Goal: Task Accomplishment & Management: Manage account settings

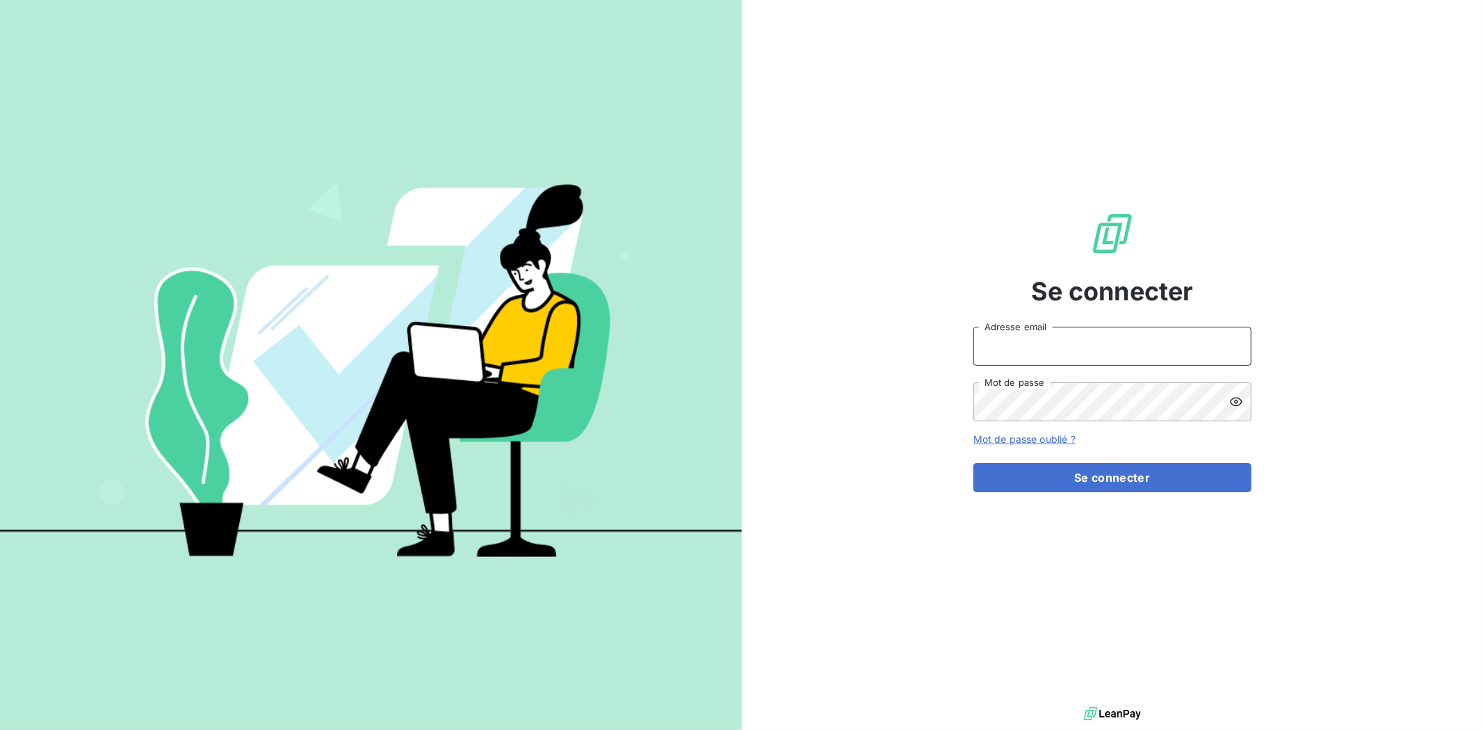
type input "[PERSON_NAME][EMAIL_ADDRESS][DOMAIN_NAME]"
click at [1184, 477] on button "Se connecter" at bounding box center [1112, 477] width 278 height 29
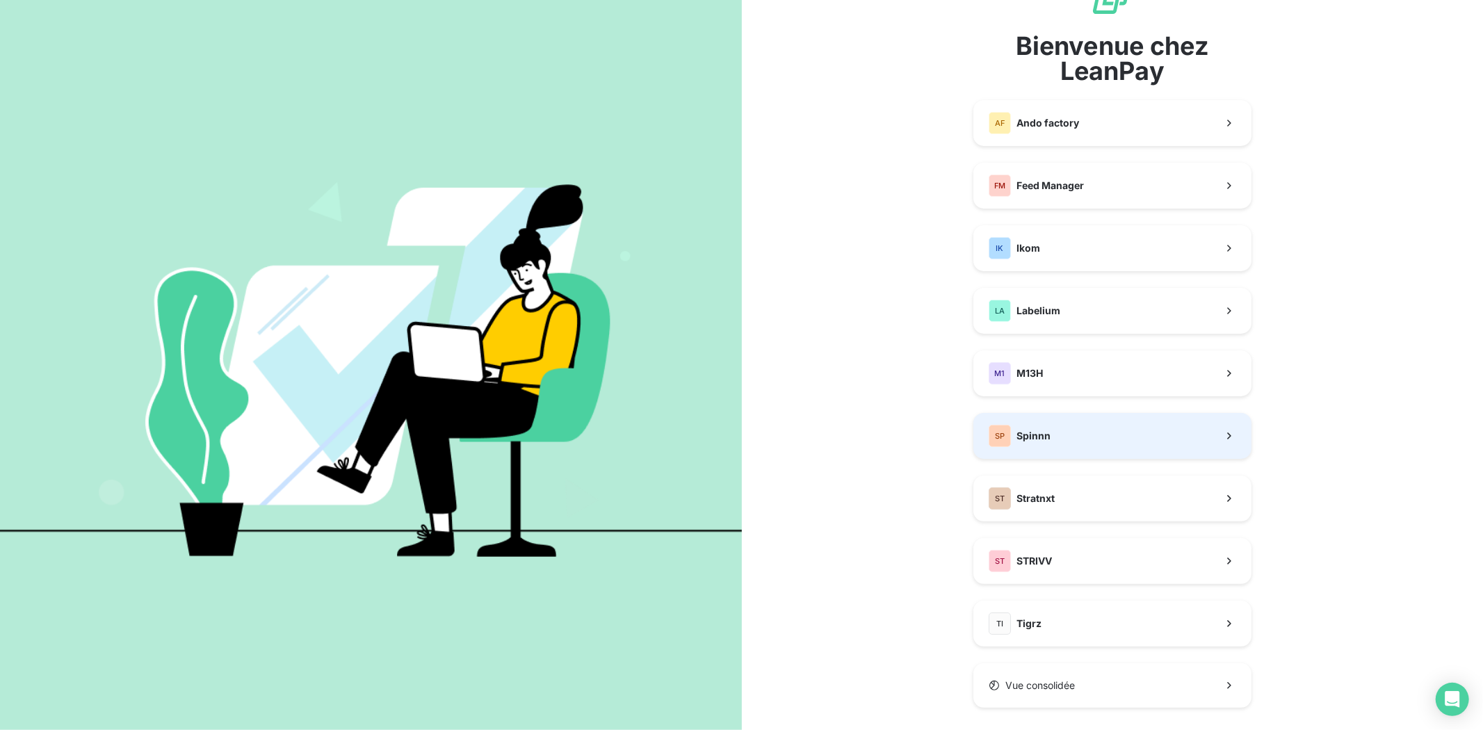
scroll to position [76, 0]
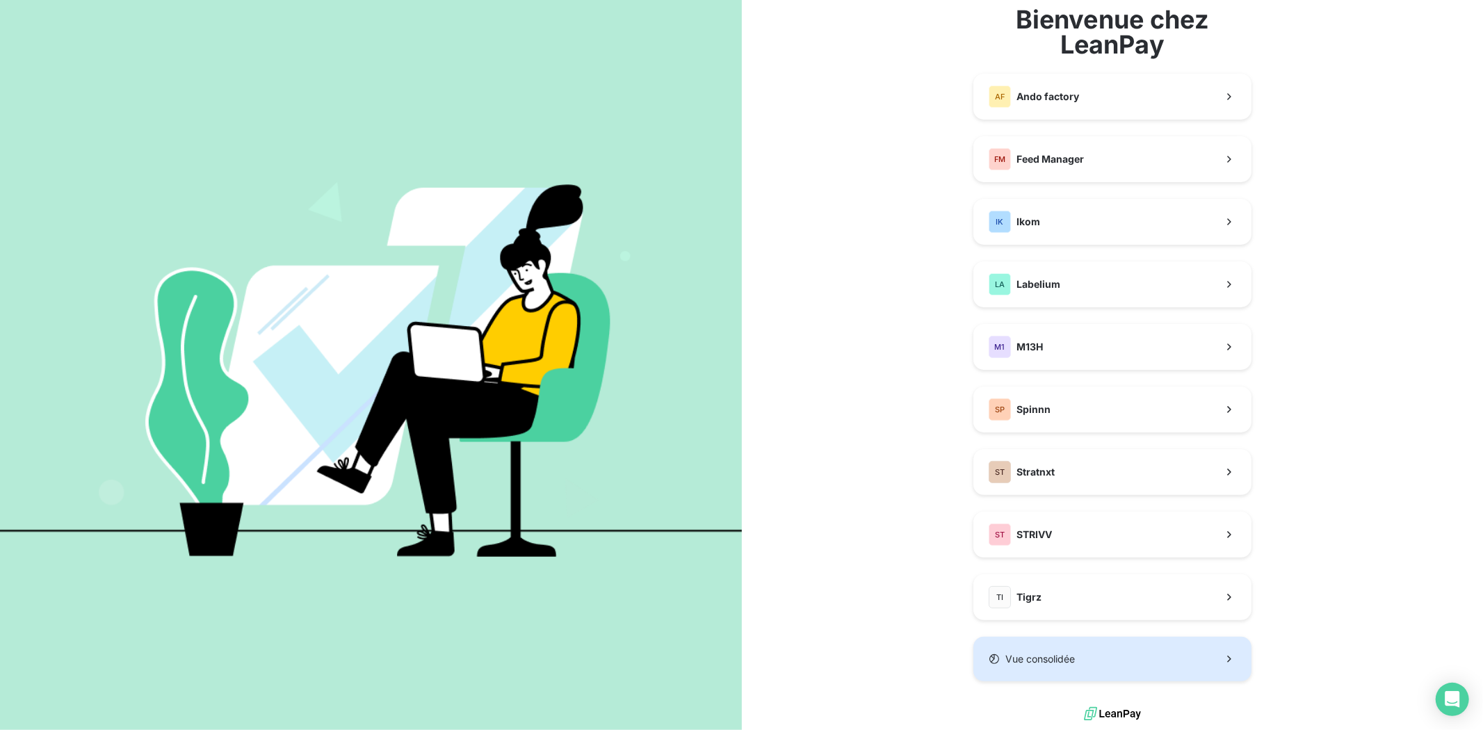
click at [1131, 669] on button "Vue consolidée" at bounding box center [1112, 659] width 278 height 44
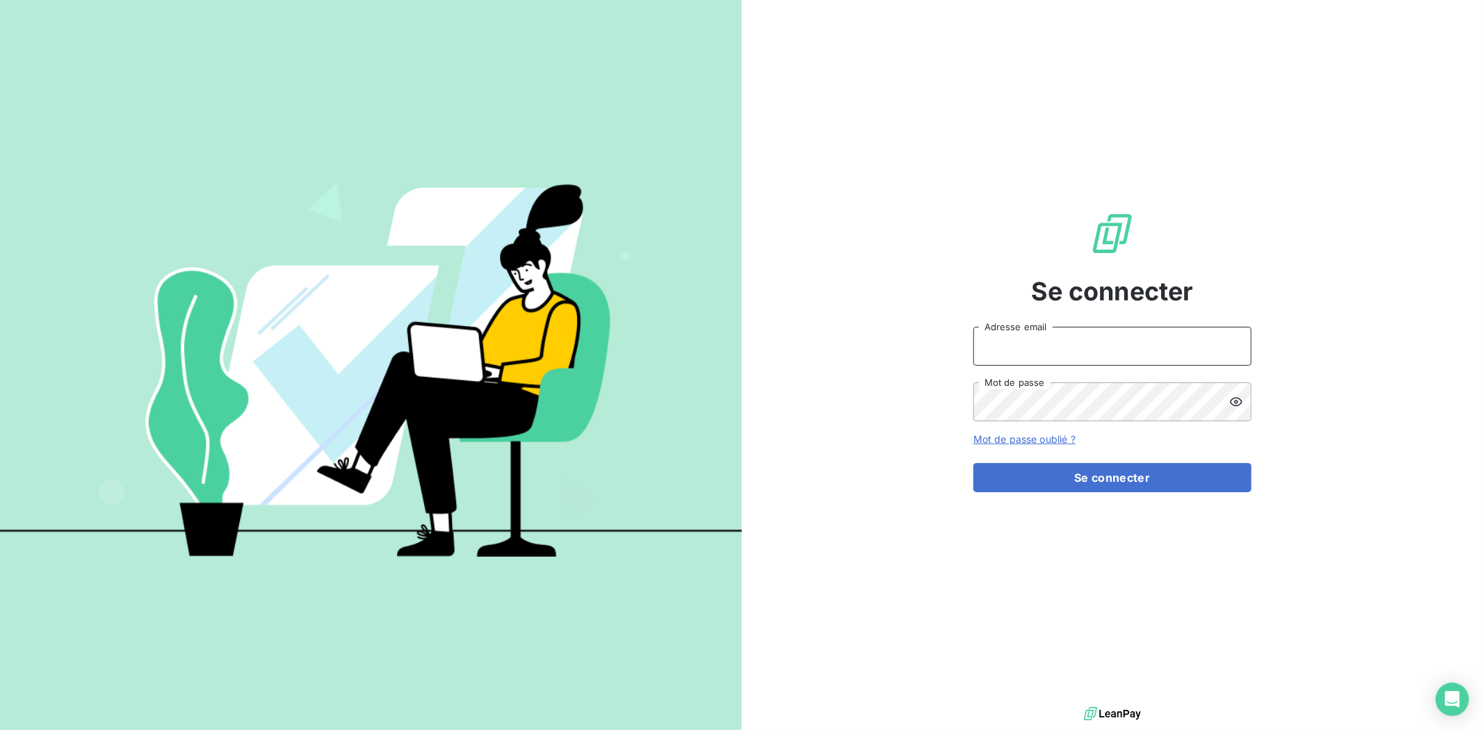
type input "[PERSON_NAME][EMAIL_ADDRESS][DOMAIN_NAME]"
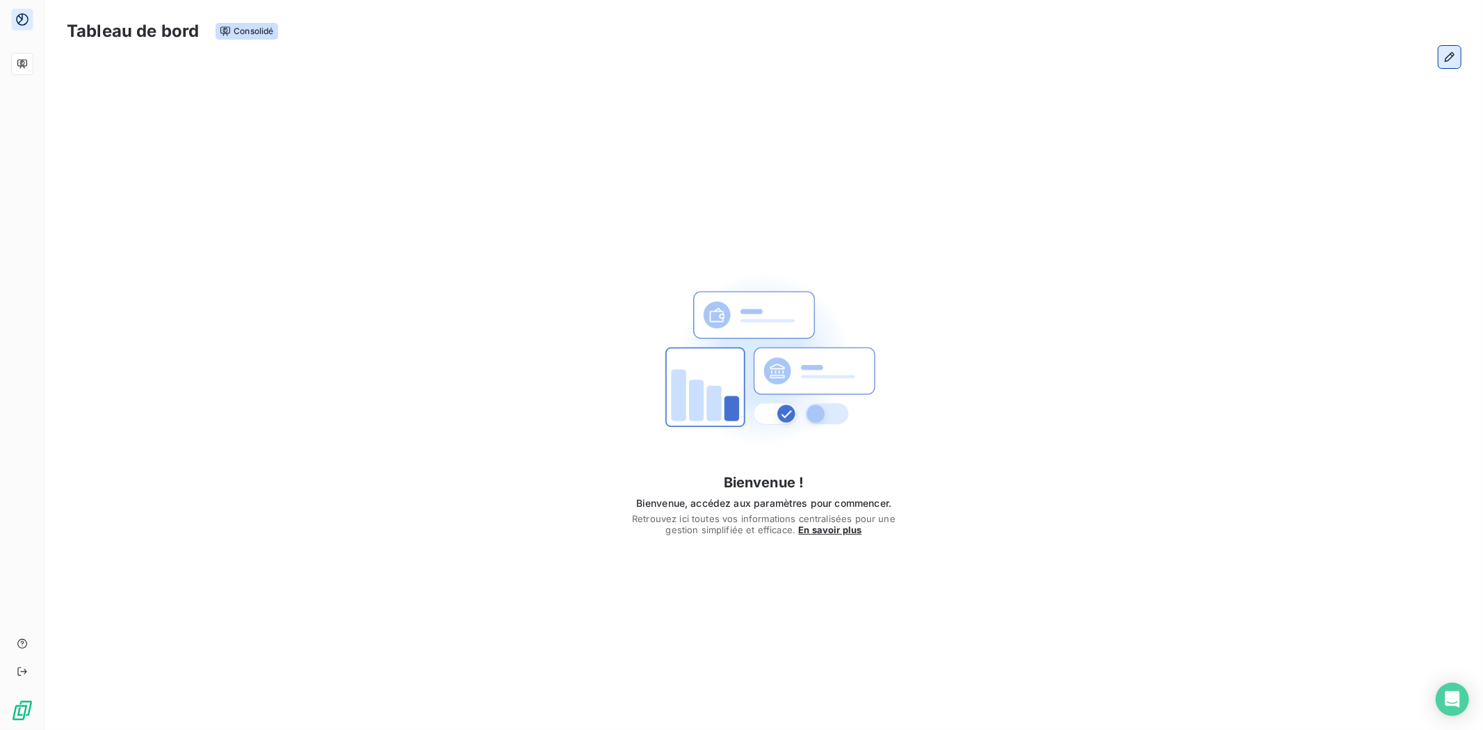
click at [1450, 50] on icon "button" at bounding box center [1449, 57] width 14 height 14
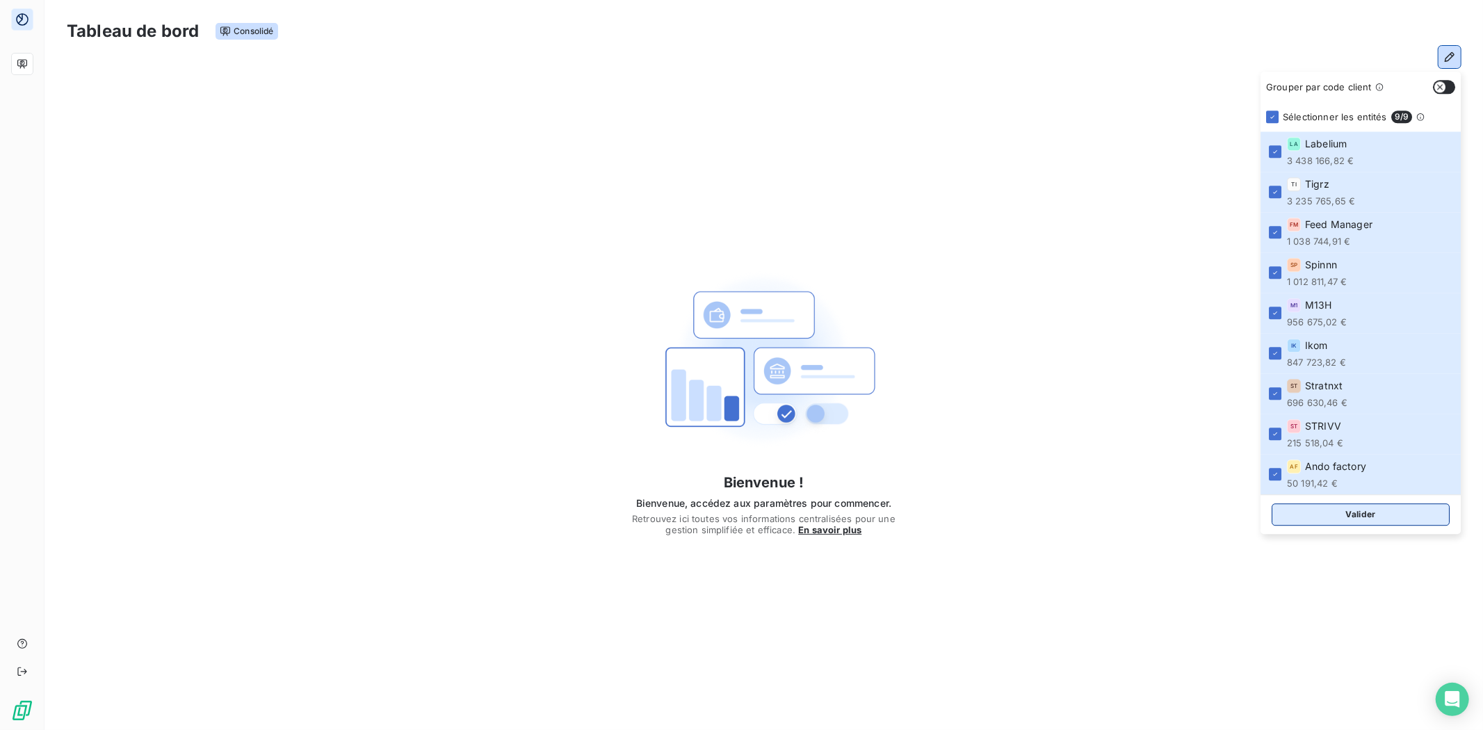
click at [1339, 518] on button "Valider" at bounding box center [1360, 514] width 178 height 22
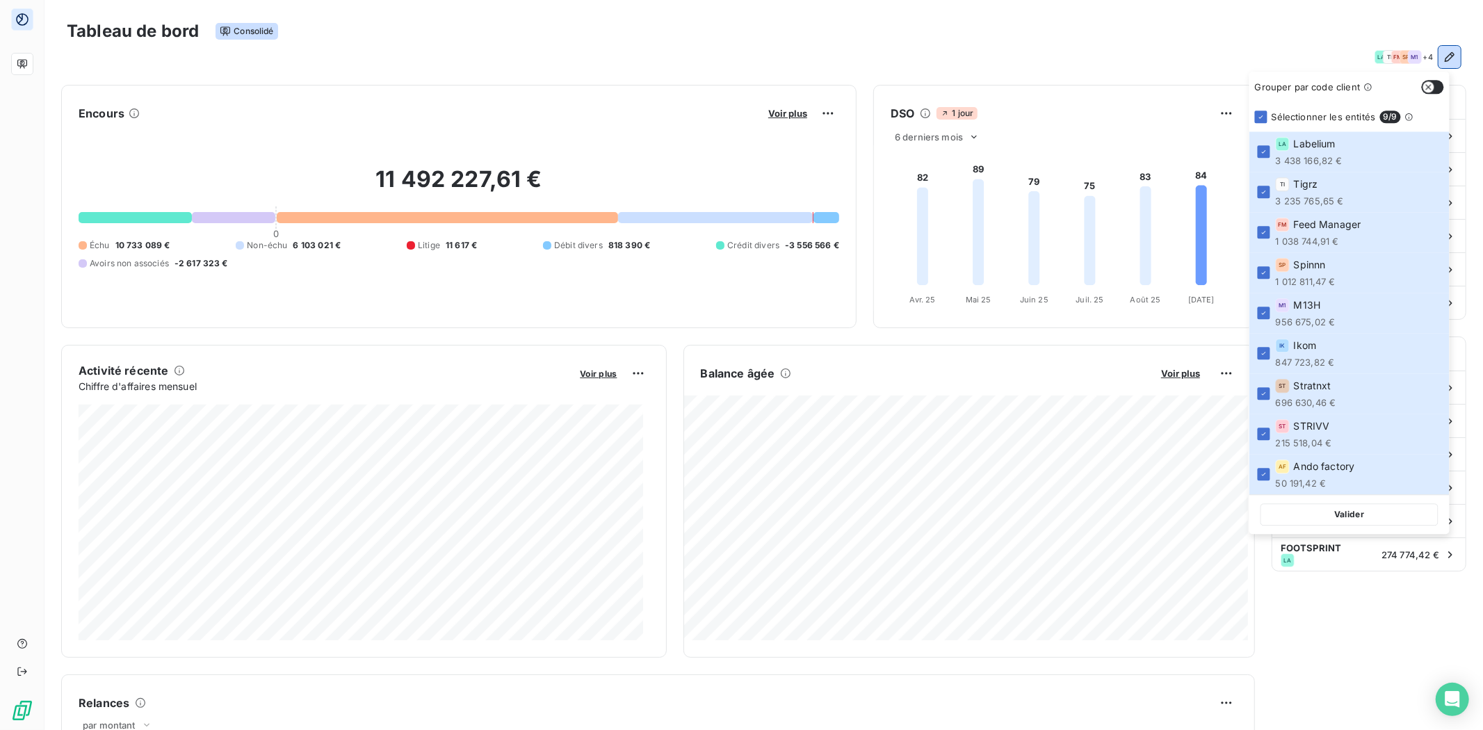
click at [1161, 42] on div "Tableau de bord Consolidé" at bounding box center [764, 31] width 1394 height 29
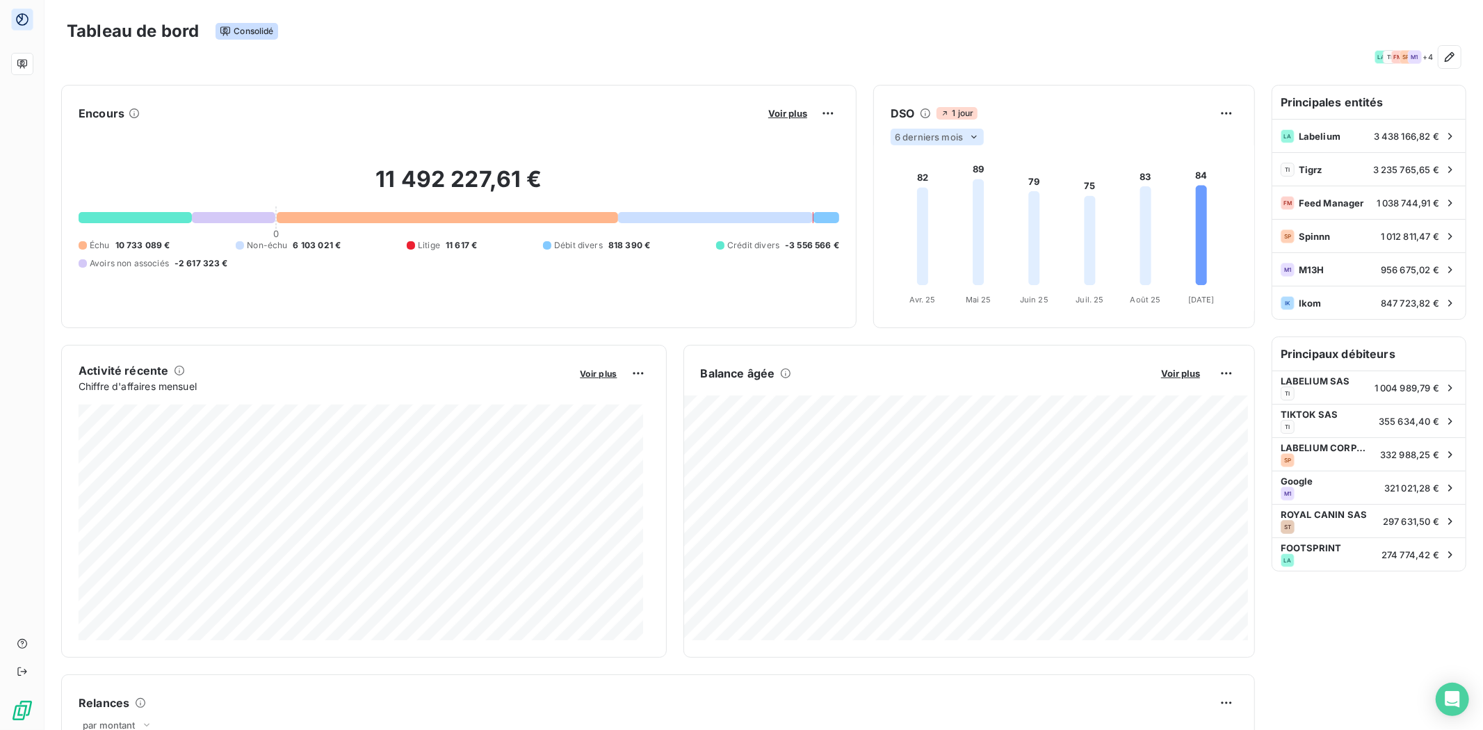
click at [971, 135] on icon at bounding box center [973, 136] width 11 height 11
click at [948, 192] on li "12" at bounding box center [939, 191] width 92 height 25
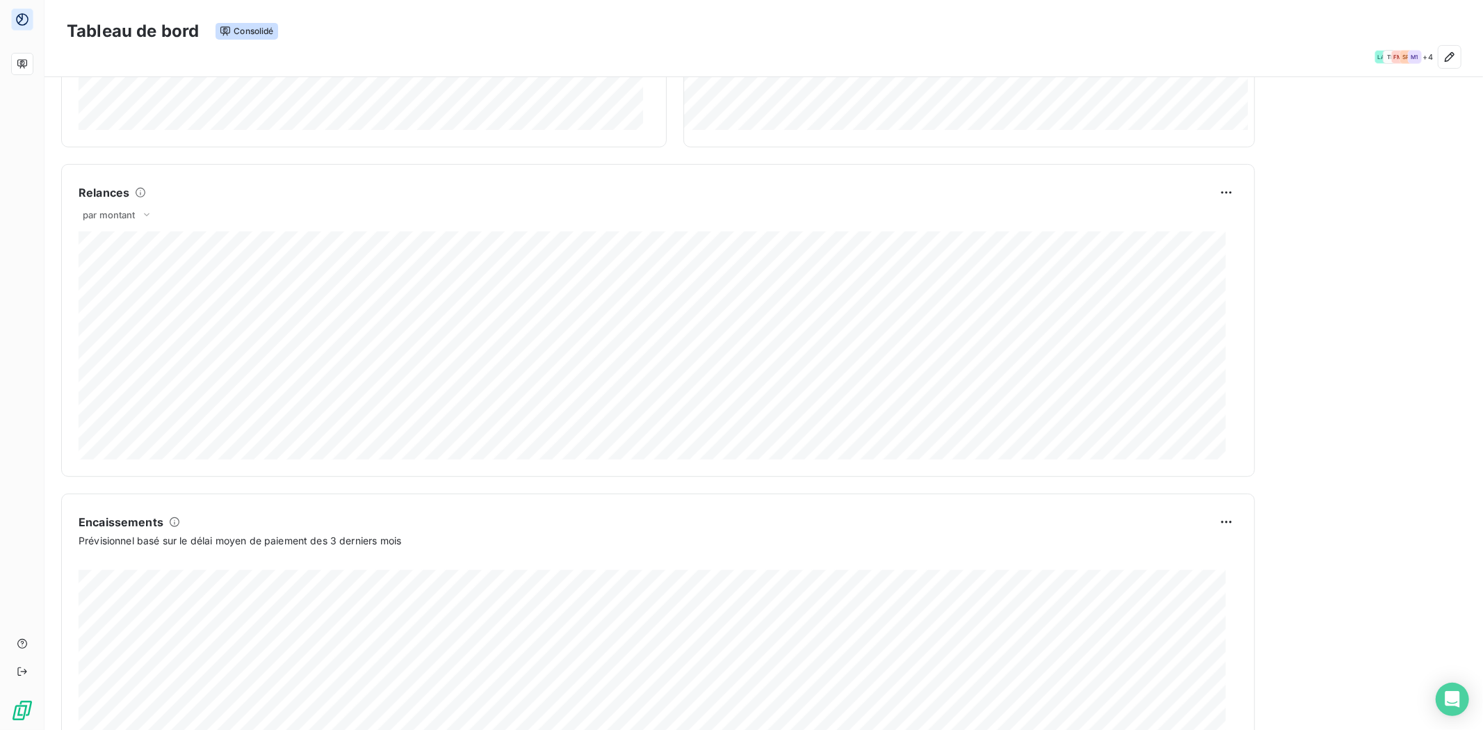
scroll to position [455, 0]
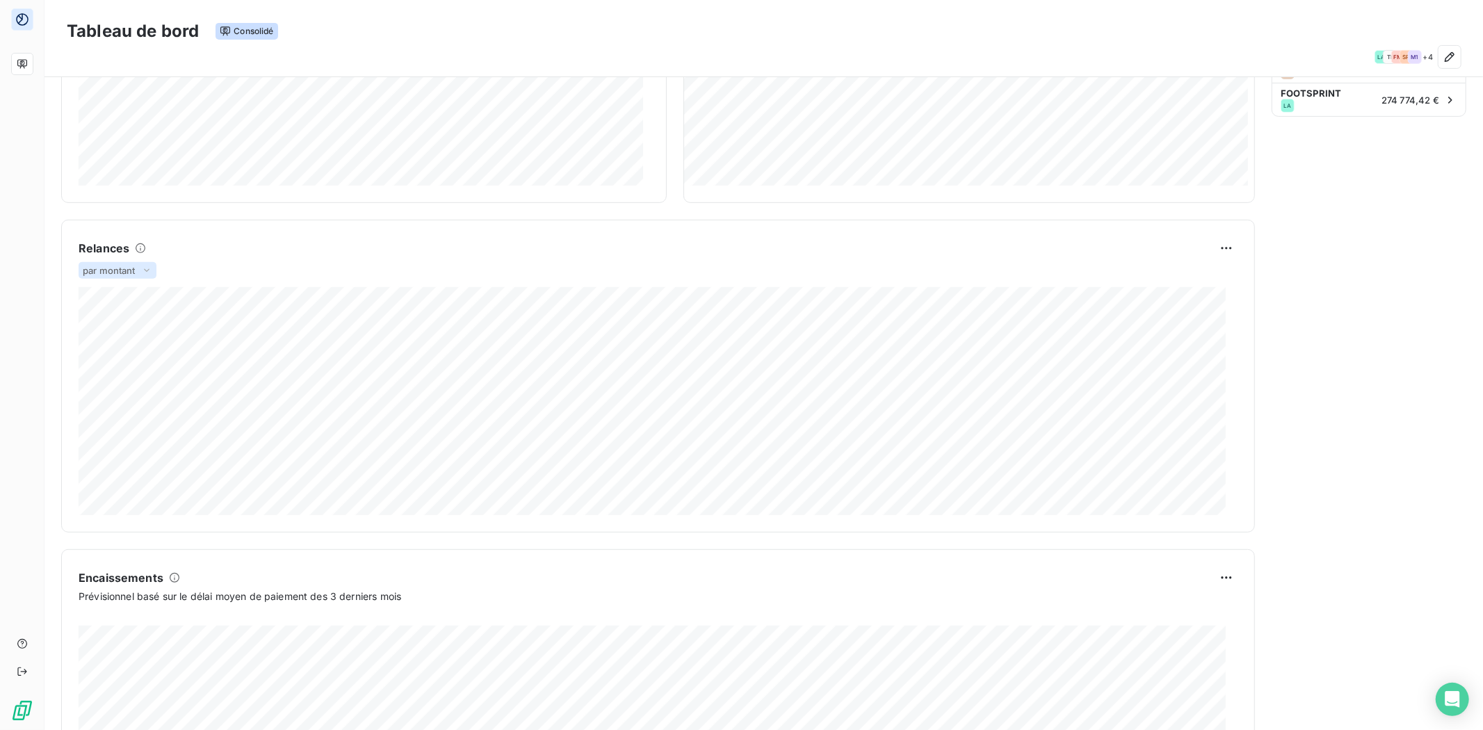
click at [151, 268] on icon at bounding box center [146, 270] width 11 height 14
click at [153, 322] on li "par volume" at bounding box center [125, 324] width 89 height 25
click at [177, 579] on icon at bounding box center [175, 578] width 10 height 10
click at [1206, 245] on html "Tableau de bord Consolidé LA TI FM SP M1 + 4 Encours Voir plus 11 492 227,61 € …" at bounding box center [741, 365] width 1483 height 730
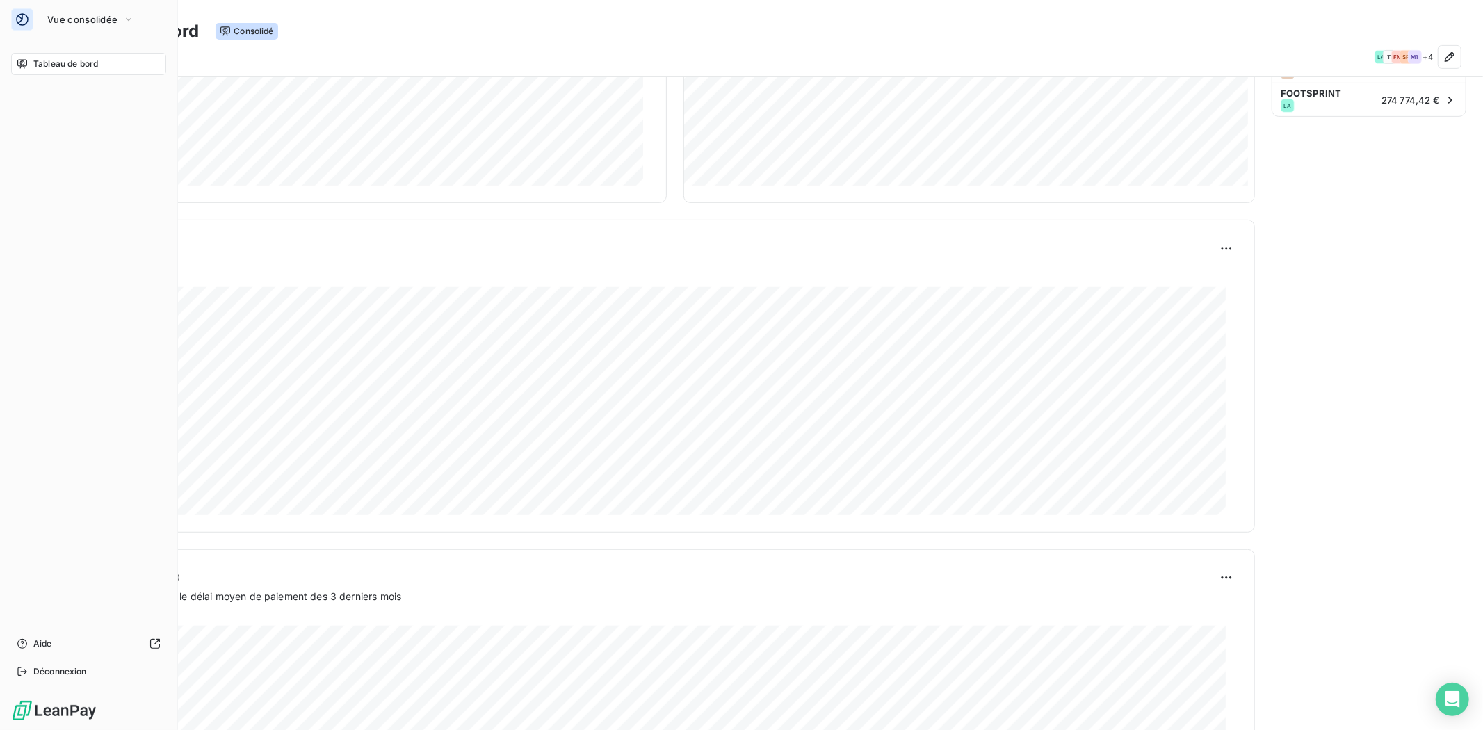
click at [22, 63] on html "Vue consolidée Tableau de bord Aide Déconnexion Tableau de bord Consolidé LA TI…" at bounding box center [741, 365] width 1483 height 730
click at [89, 19] on span "Vue consolidée" at bounding box center [82, 19] width 70 height 11
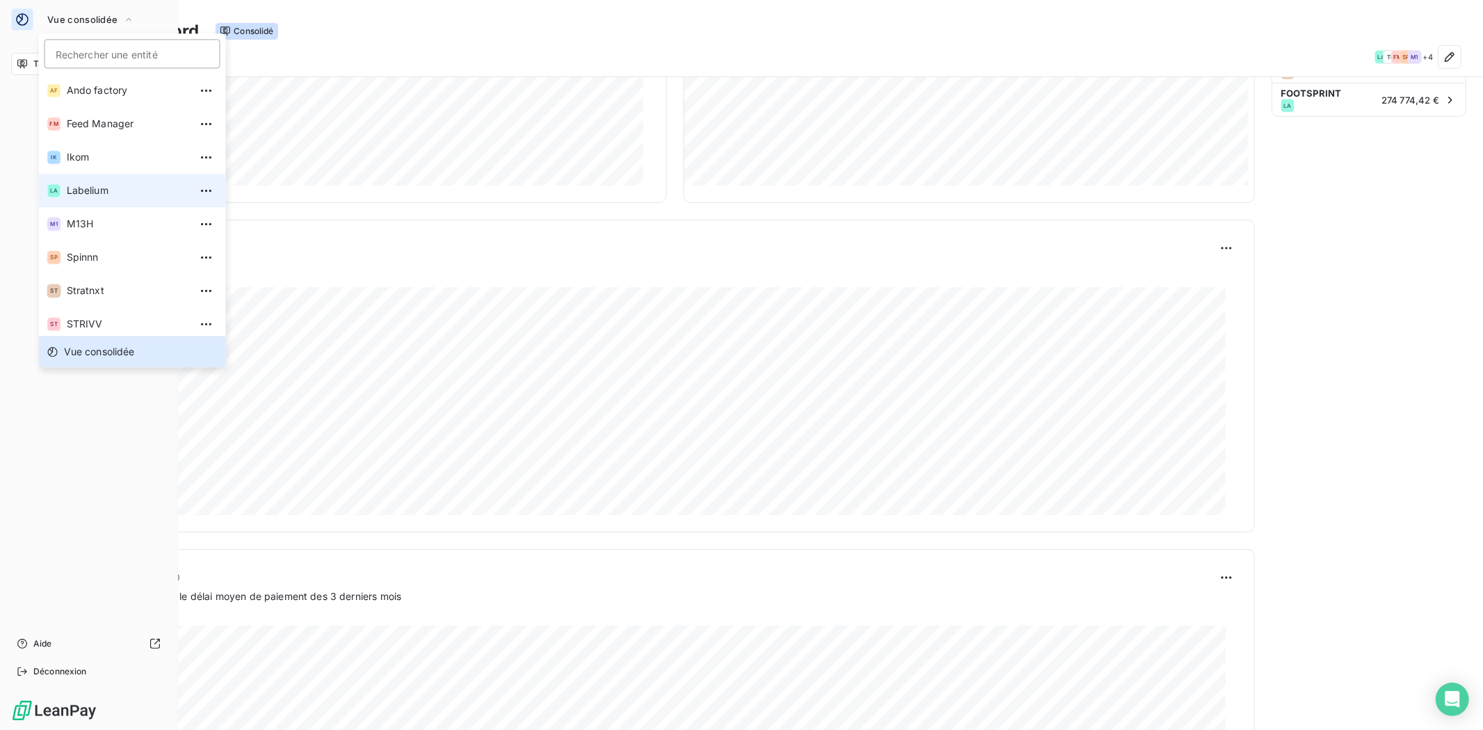
click at [89, 190] on span "Labelium" at bounding box center [128, 190] width 123 height 14
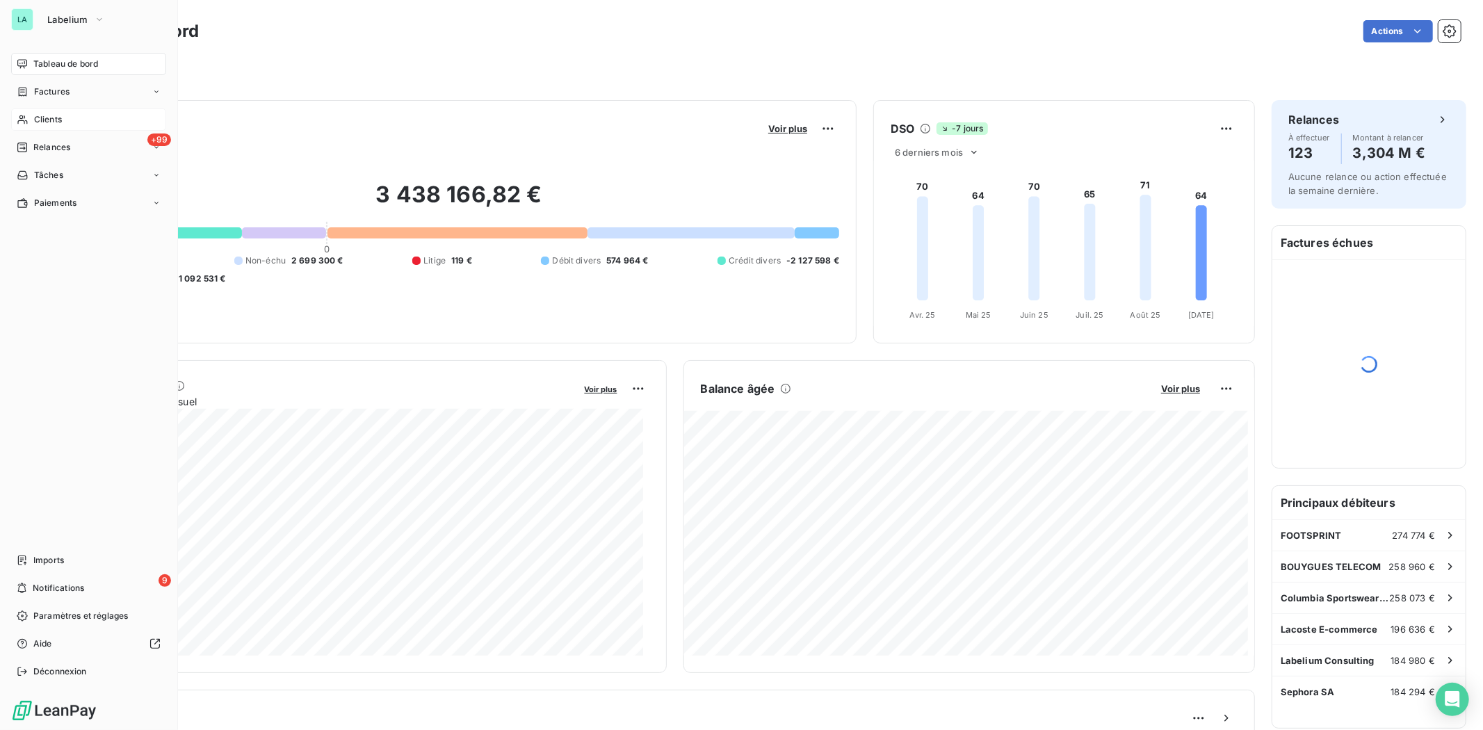
click at [40, 115] on span "Clients" at bounding box center [48, 119] width 28 height 13
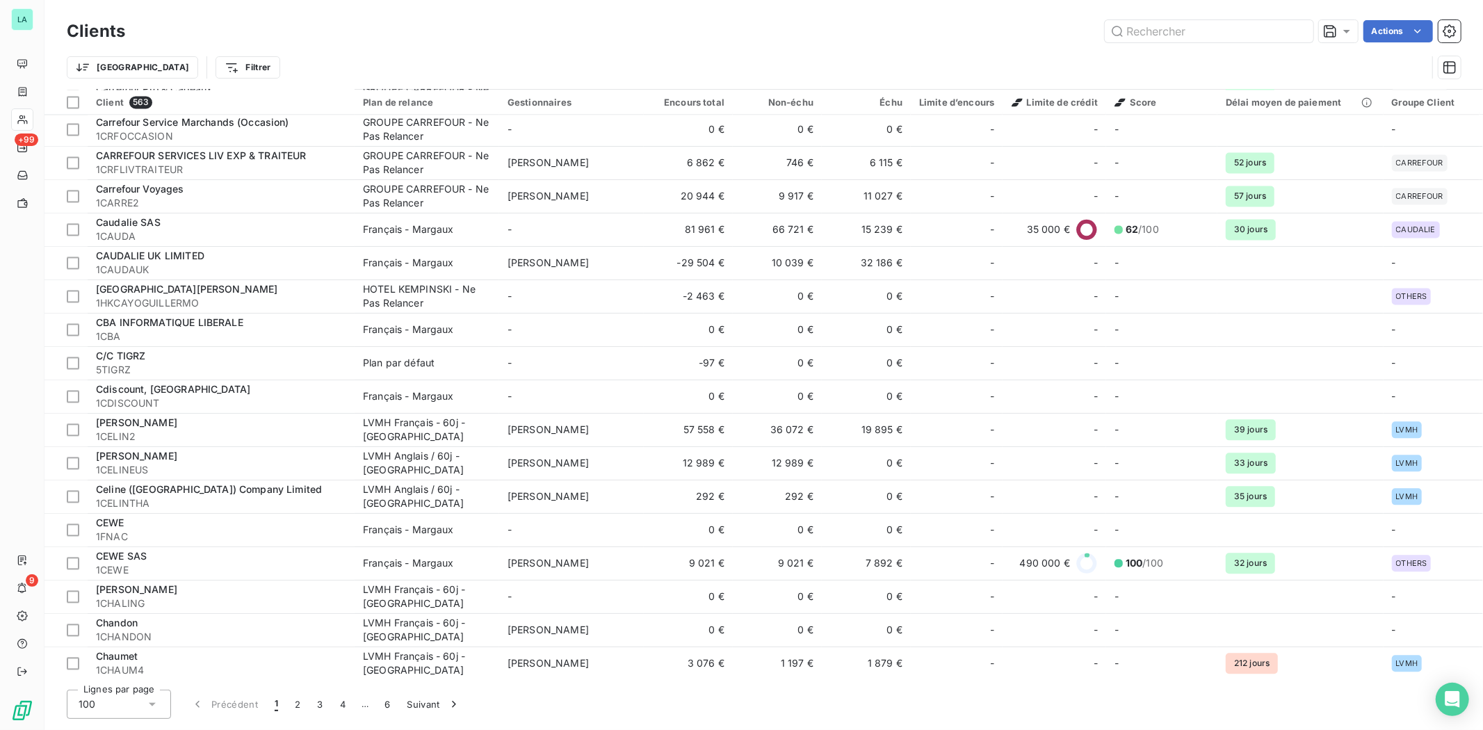
scroll to position [2778, 0]
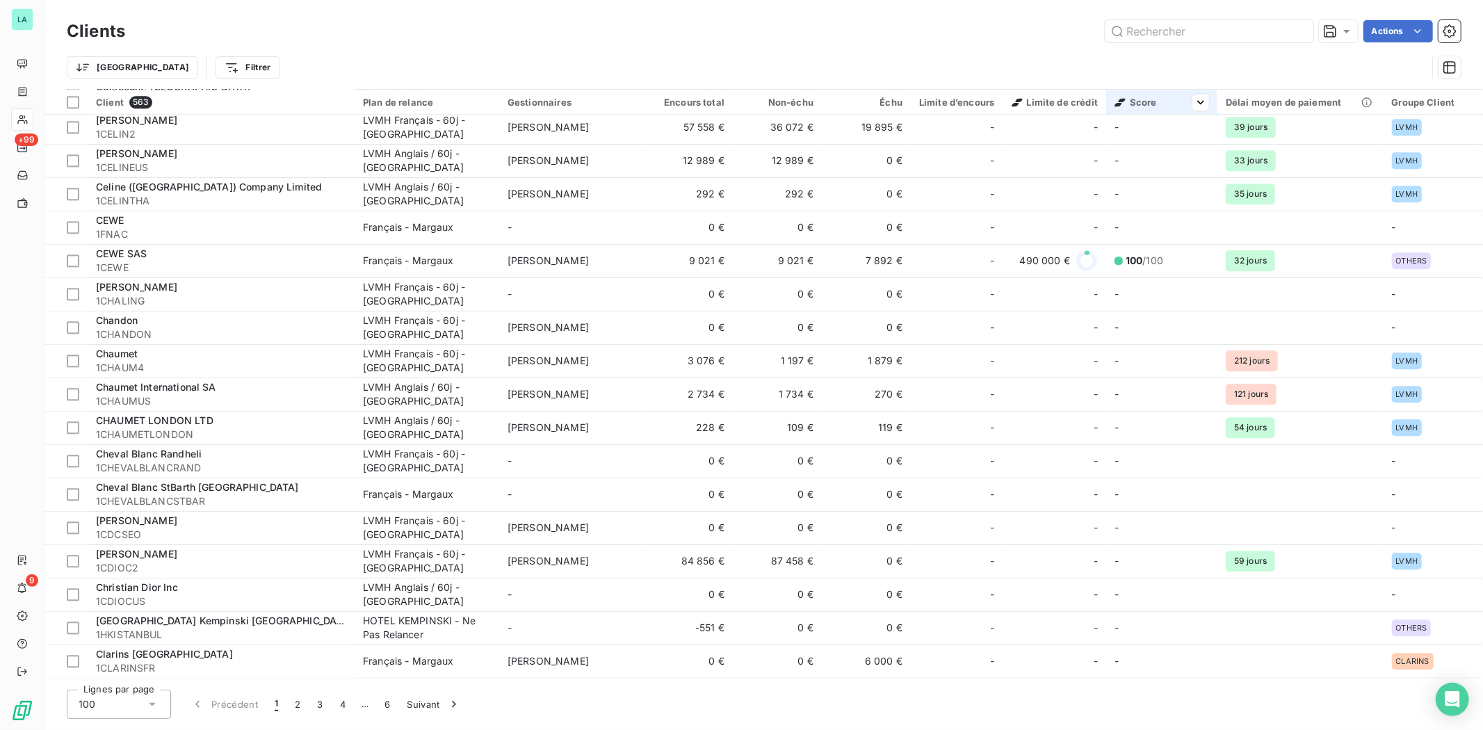
click at [1143, 97] on span "Score" at bounding box center [1135, 102] width 42 height 11
click at [1207, 107] on html "LA +99 9 Clients Actions Trier Filtrer Client 563 Plan de relance Gestionnaires…" at bounding box center [741, 365] width 1483 height 730
click at [1190, 133] on div at bounding box center [1129, 138] width 139 height 29
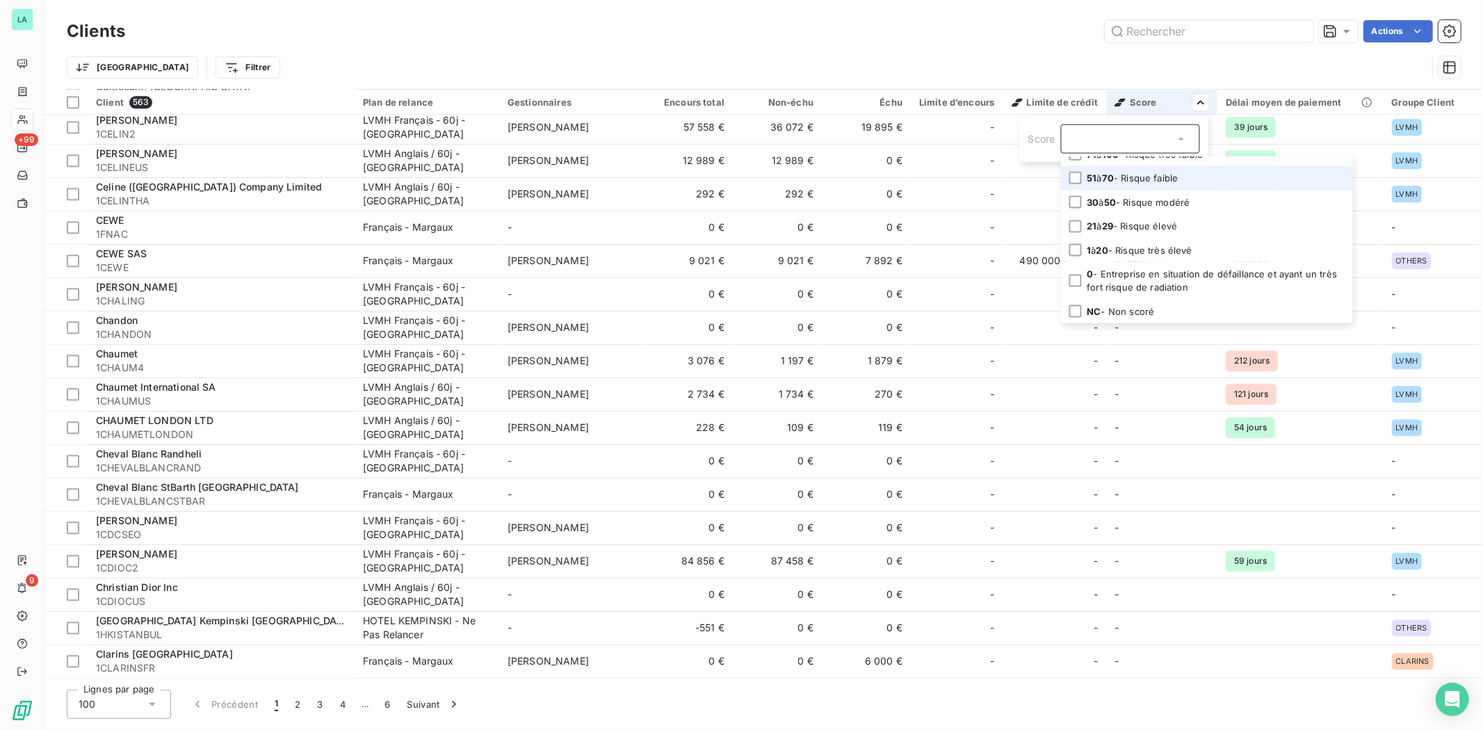
scroll to position [141, 0]
click at [1144, 244] on div "1 à 20 - Risque très élevé" at bounding box center [1138, 250] width 105 height 13
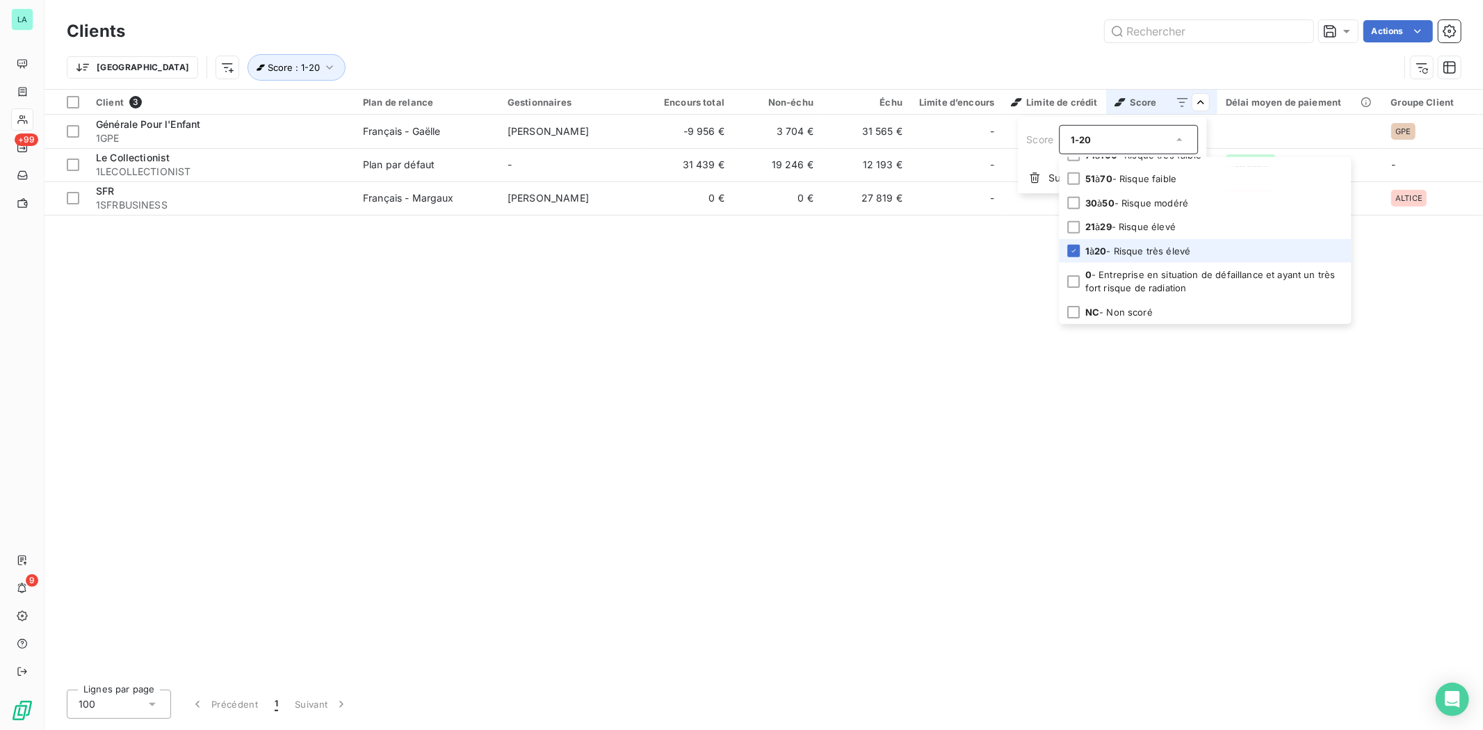
scroll to position [0, 0]
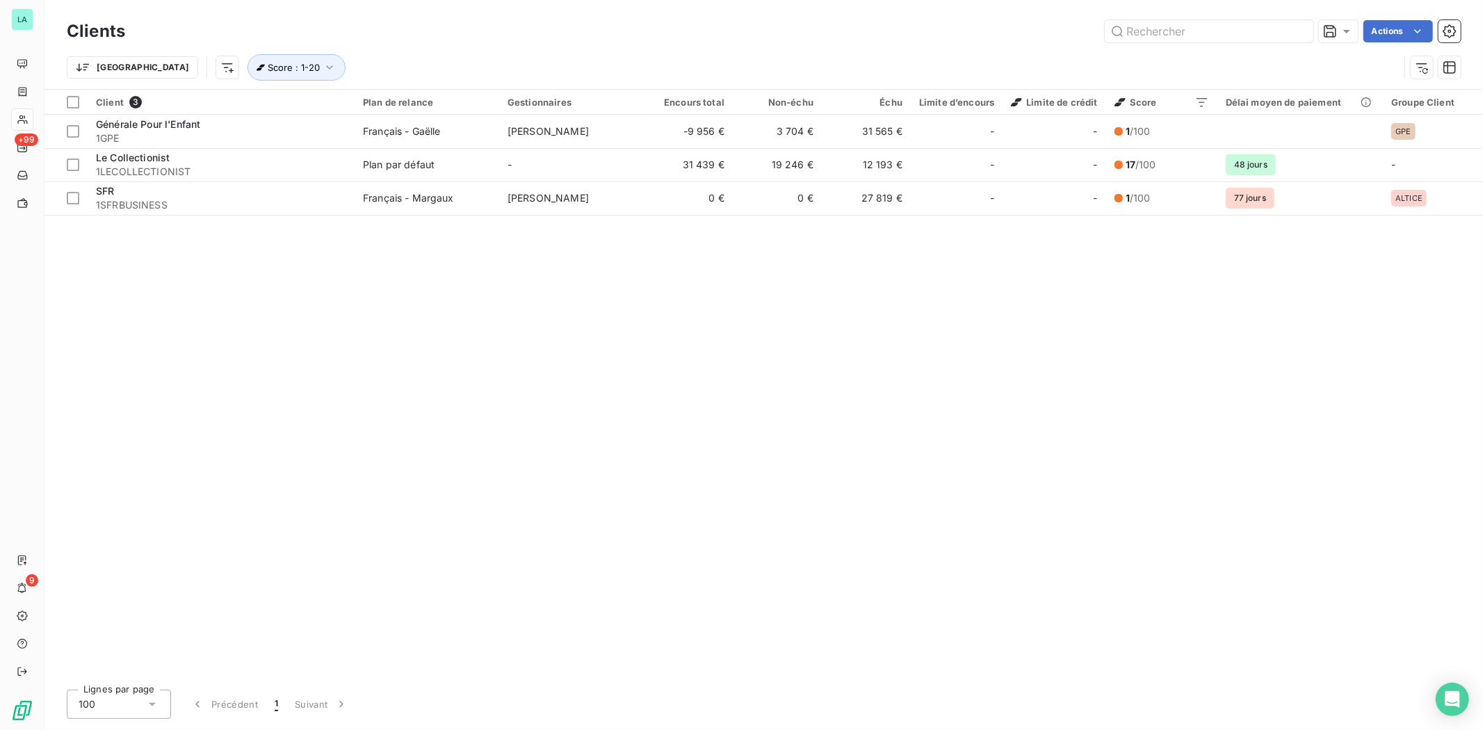
click at [840, 469] on html "LA +99 9 Clients Actions Trier Score : 1-20 Client 3 Plan de relance Gestionnai…" at bounding box center [741, 365] width 1483 height 730
click at [1183, 141] on icon at bounding box center [1179, 140] width 14 height 14
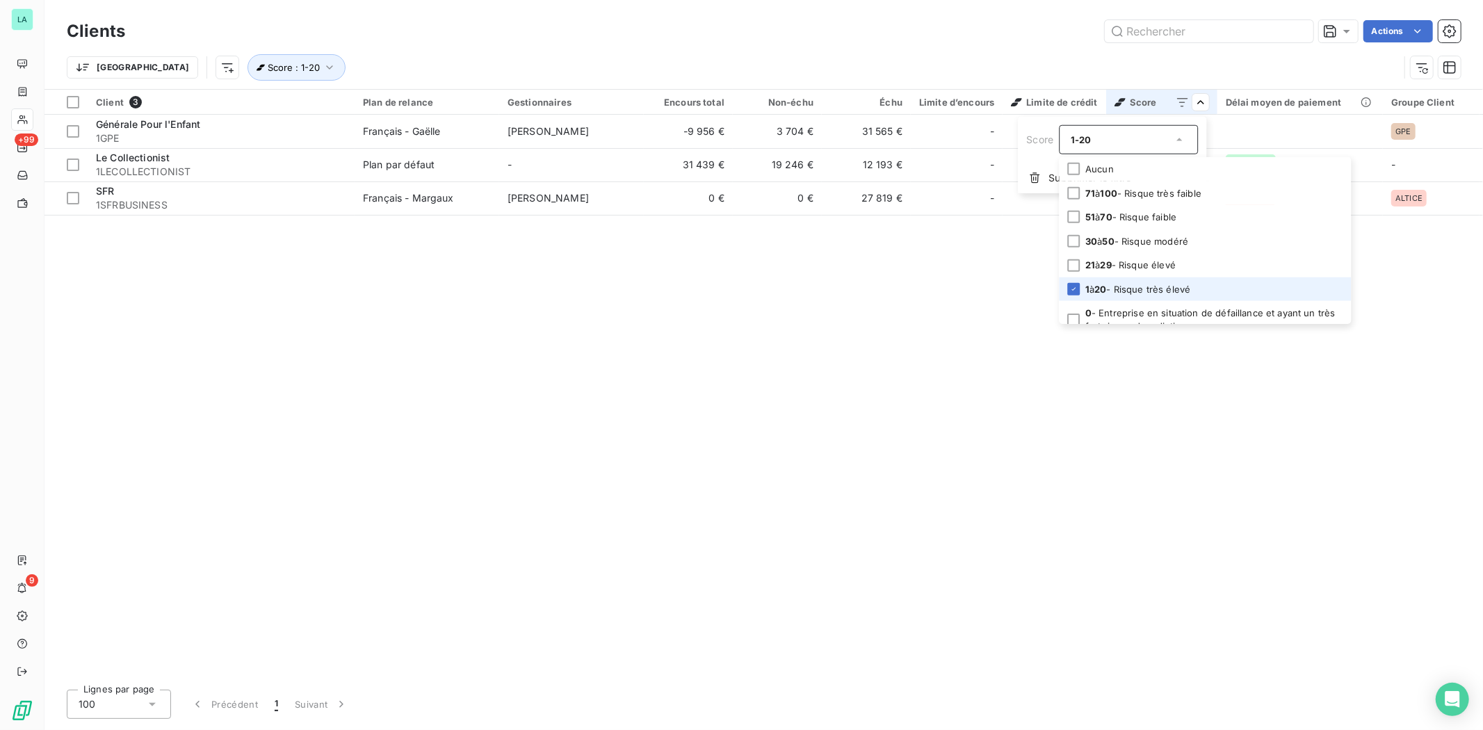
scroll to position [42, 0]
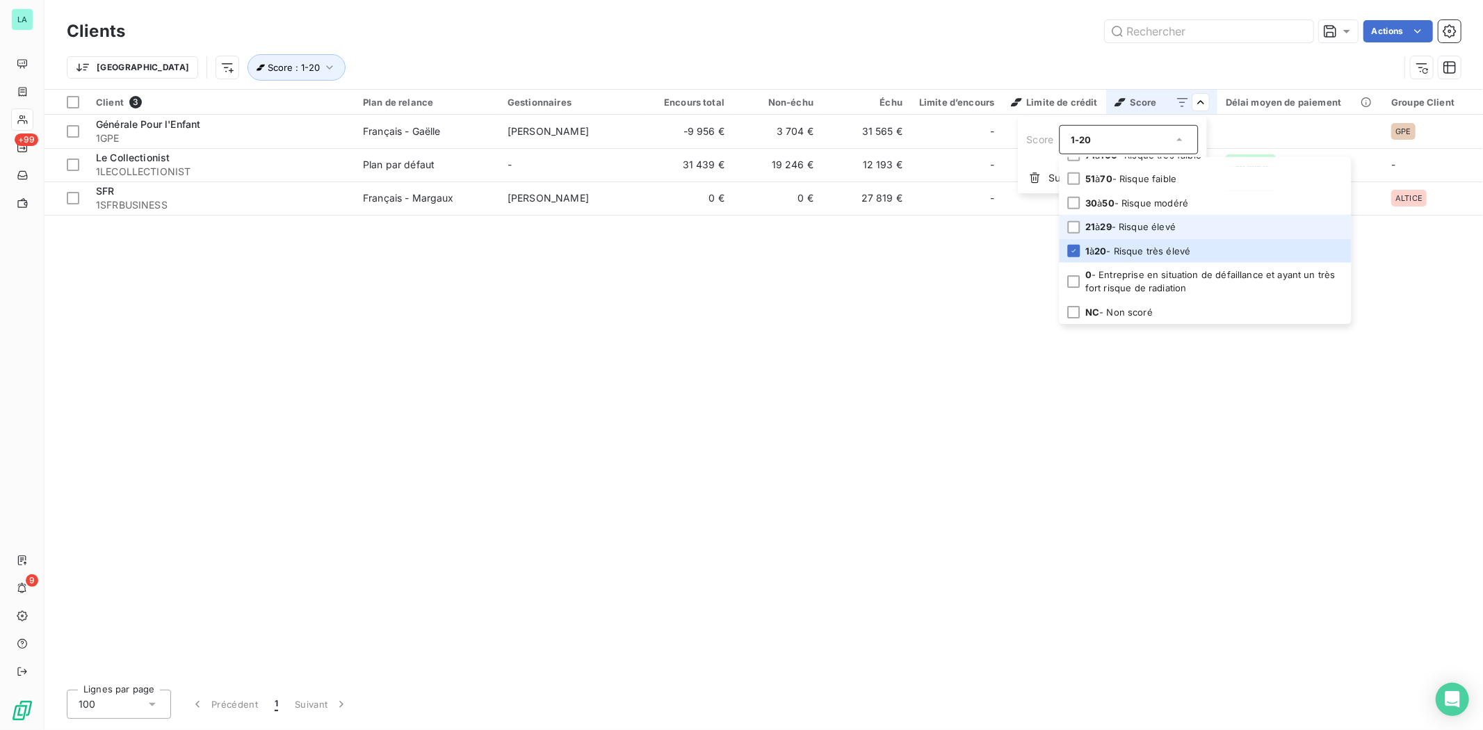
click at [1123, 234] on div "21 à 29 - Risque élevé" at bounding box center [1130, 226] width 90 height 13
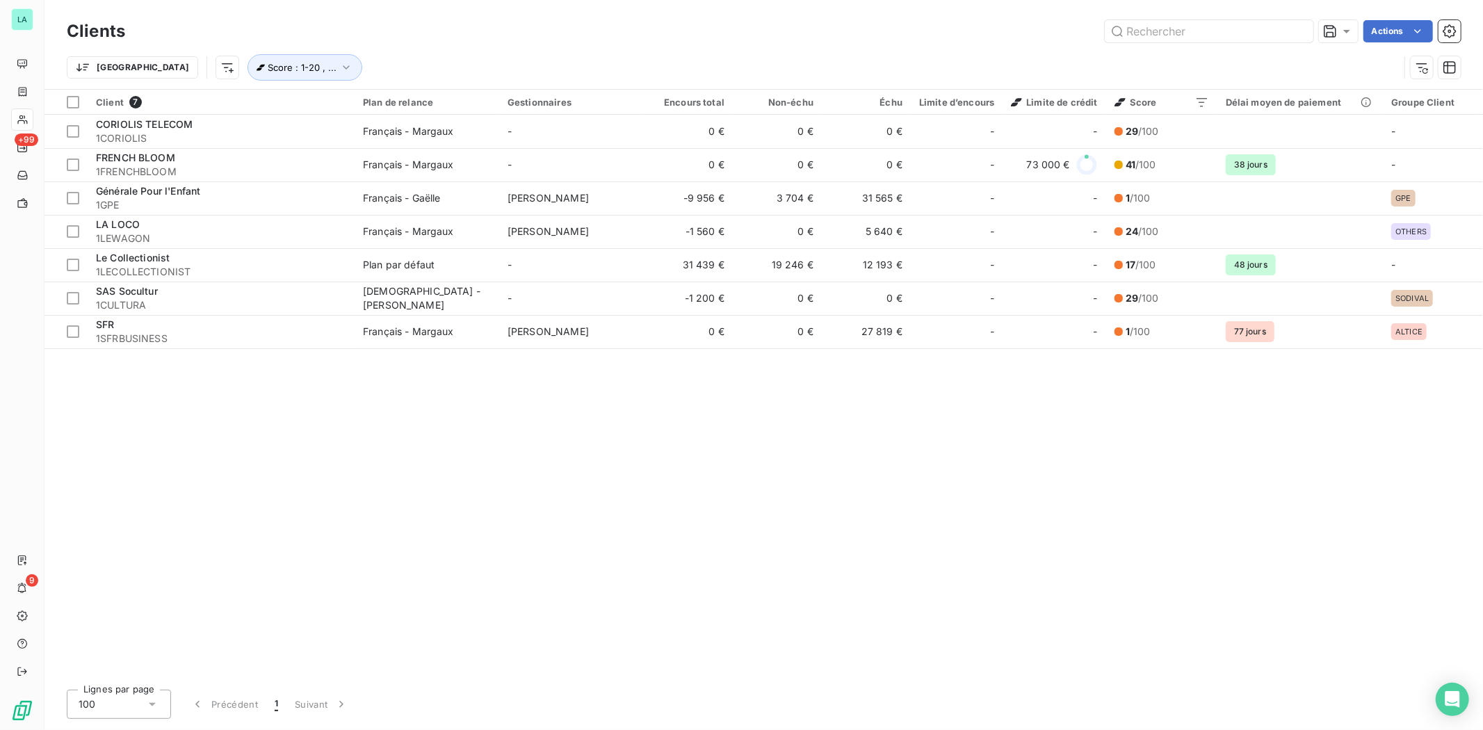
click at [1112, 466] on html "LA +99 9 Clients Actions Trier Score : 1-20 , ... Client 7 Plan de relance Gest…" at bounding box center [741, 365] width 1483 height 730
click at [1180, 141] on icon at bounding box center [1179, 140] width 14 height 14
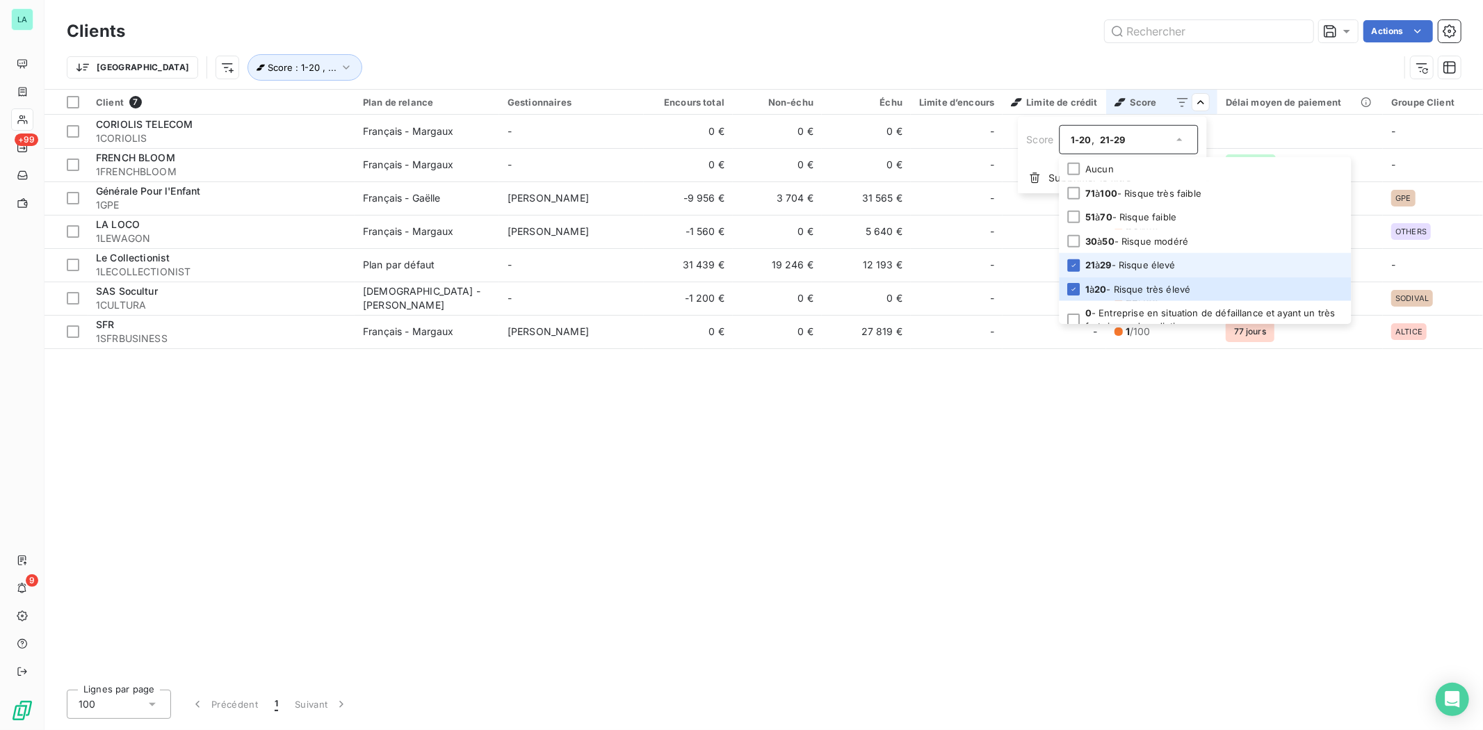
scroll to position [4, 0]
click at [1120, 250] on li "30 à 50 - Risque modéré" at bounding box center [1205, 237] width 292 height 24
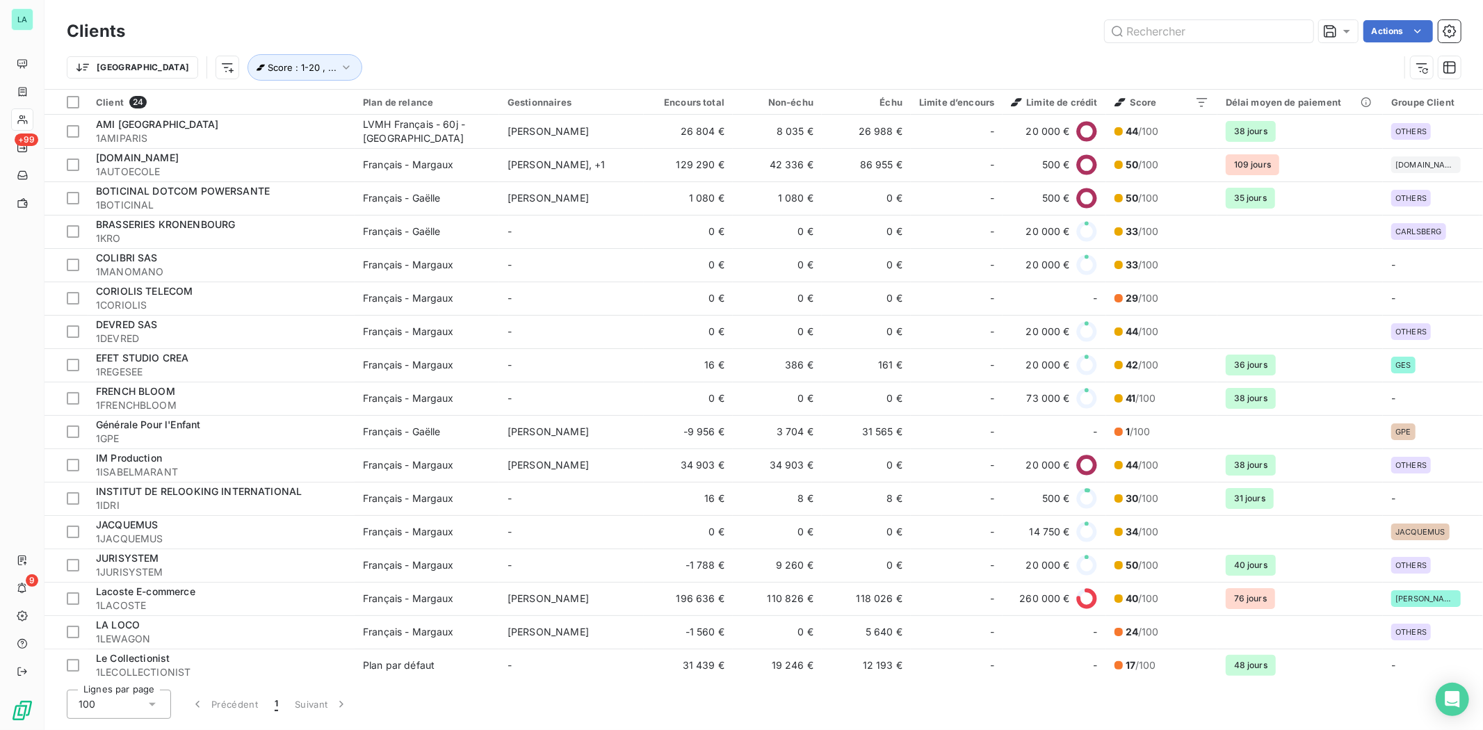
click at [723, 29] on html "LA +99 9 Clients Actions Trier Score : 1-20 , ... Client 24 Plan de relance Ges…" at bounding box center [741, 365] width 1483 height 730
click at [703, 101] on div at bounding box center [710, 102] width 28 height 17
click at [667, 156] on span "Trier par ordre décroissant" at bounding box center [649, 163] width 124 height 14
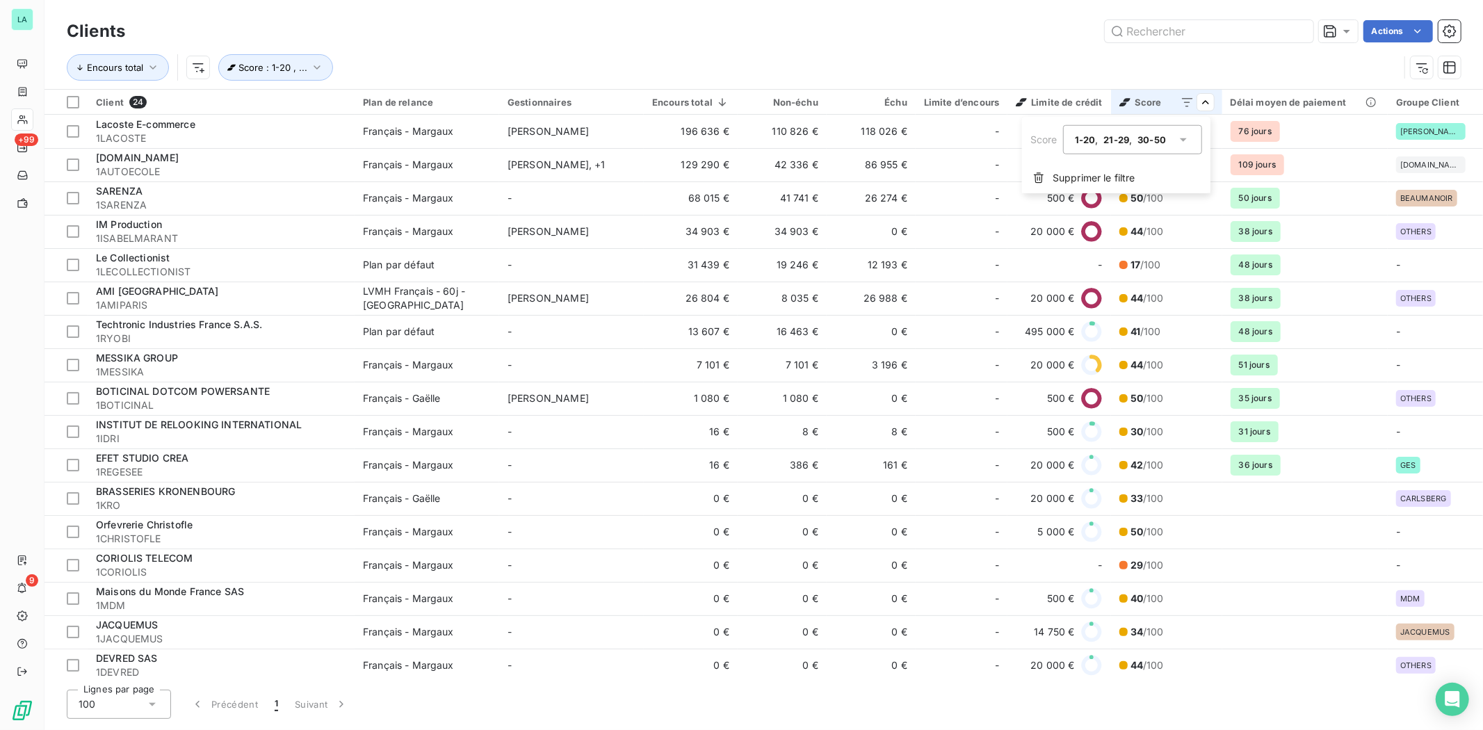
click at [1200, 102] on html "LA +99 9 Clients Actions Encours total Score : 1-20 , ... Client 24 Plan de rel…" at bounding box center [741, 365] width 1483 height 730
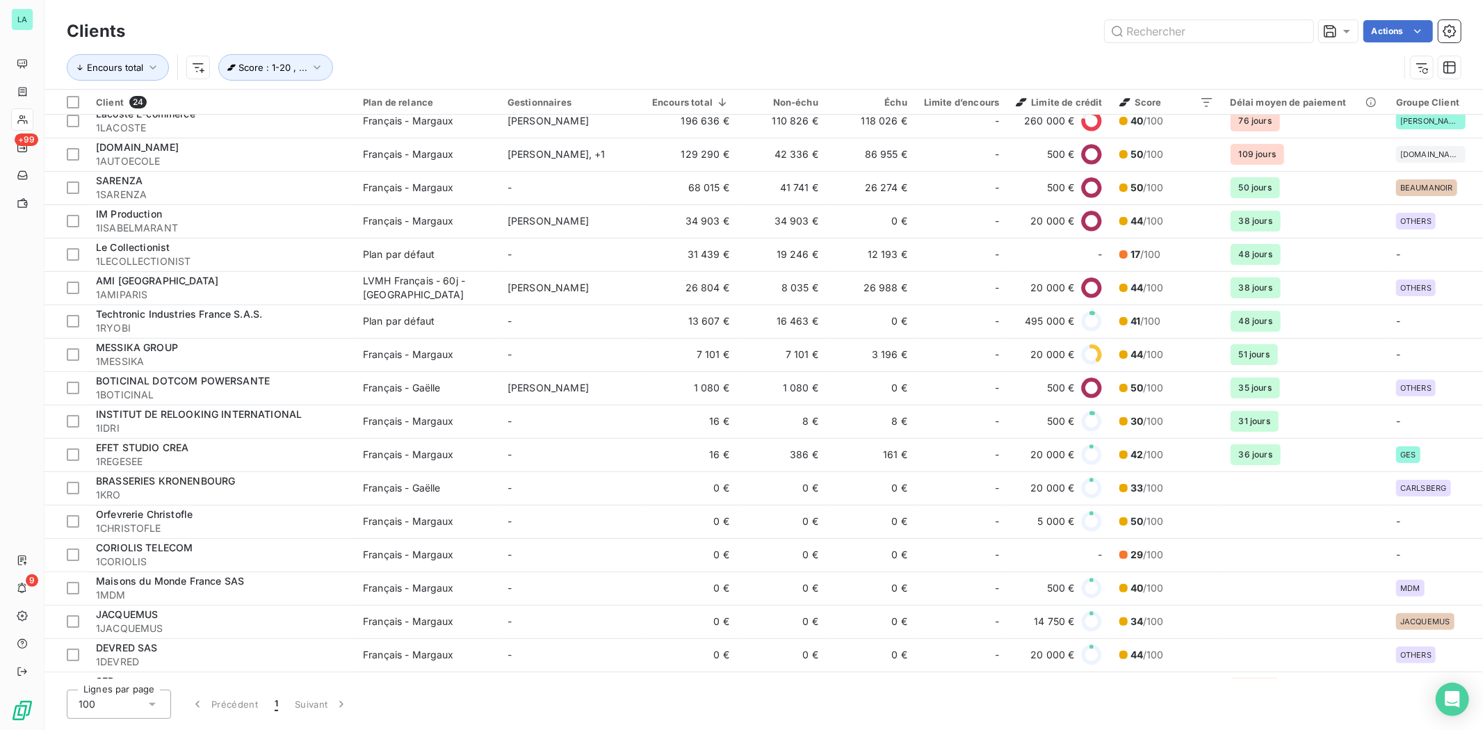
scroll to position [0, 0]
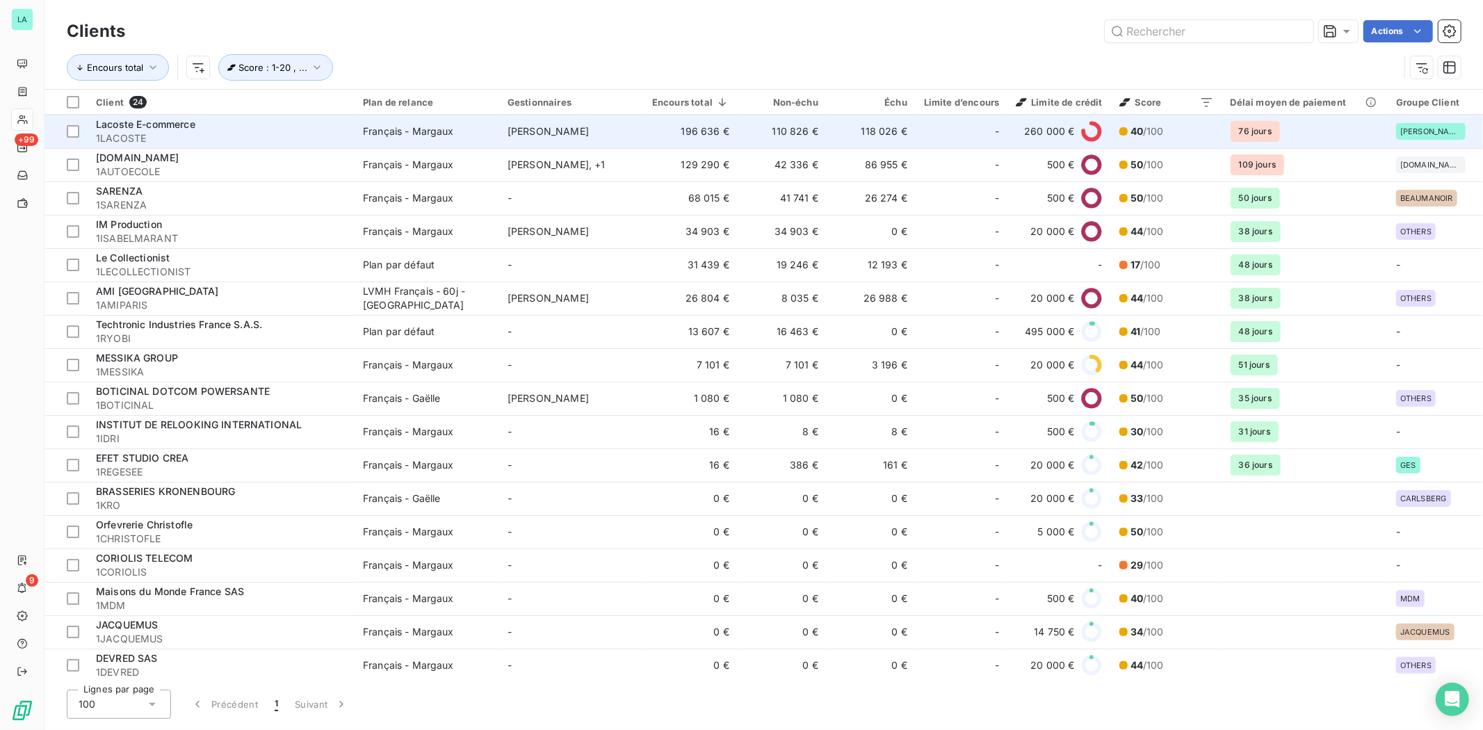
click at [703, 129] on td "196 636 €" at bounding box center [691, 131] width 94 height 33
